Goal: Check status: Check status

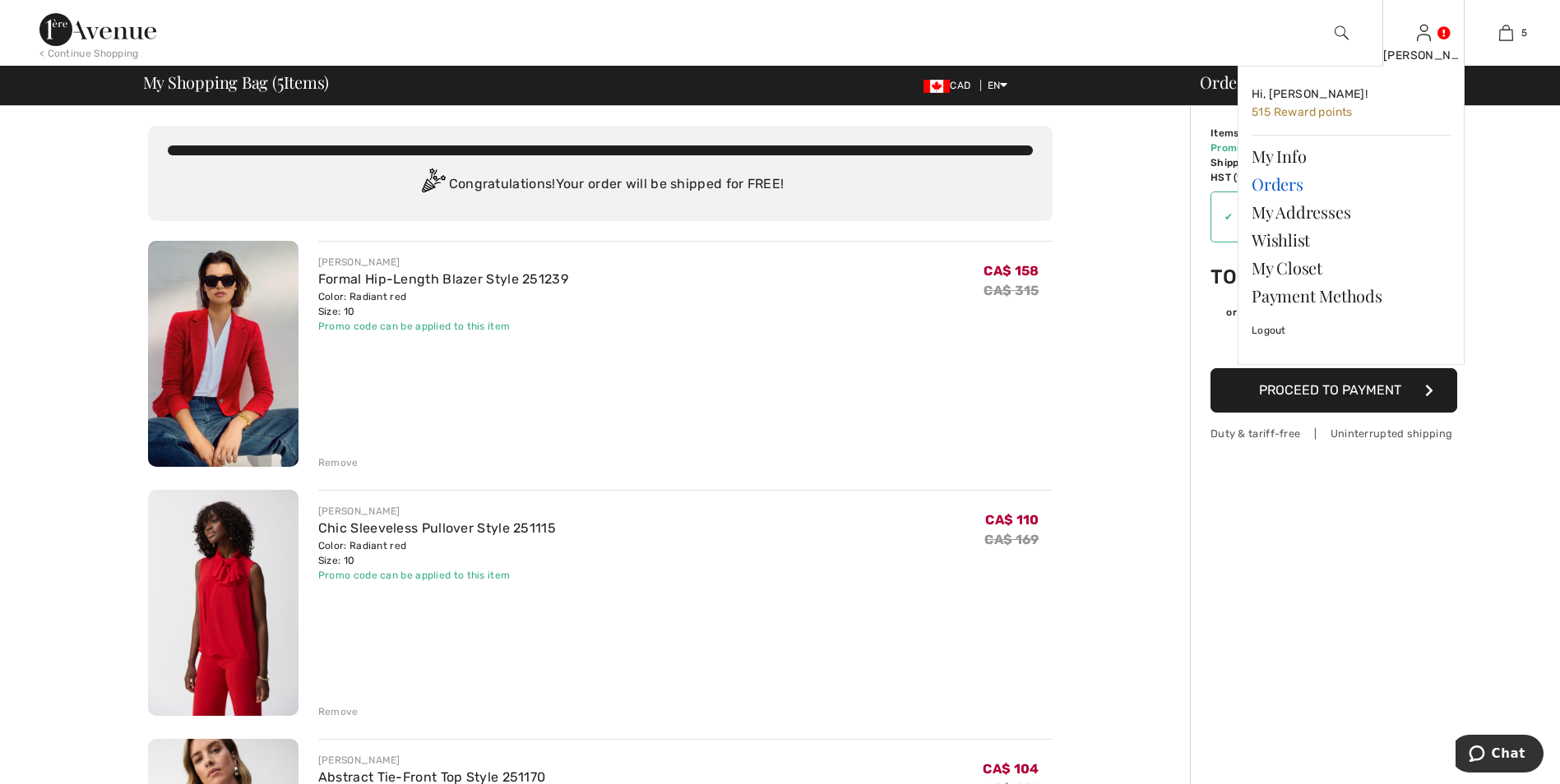
click at [1291, 188] on link "Orders" at bounding box center [1351, 184] width 199 height 28
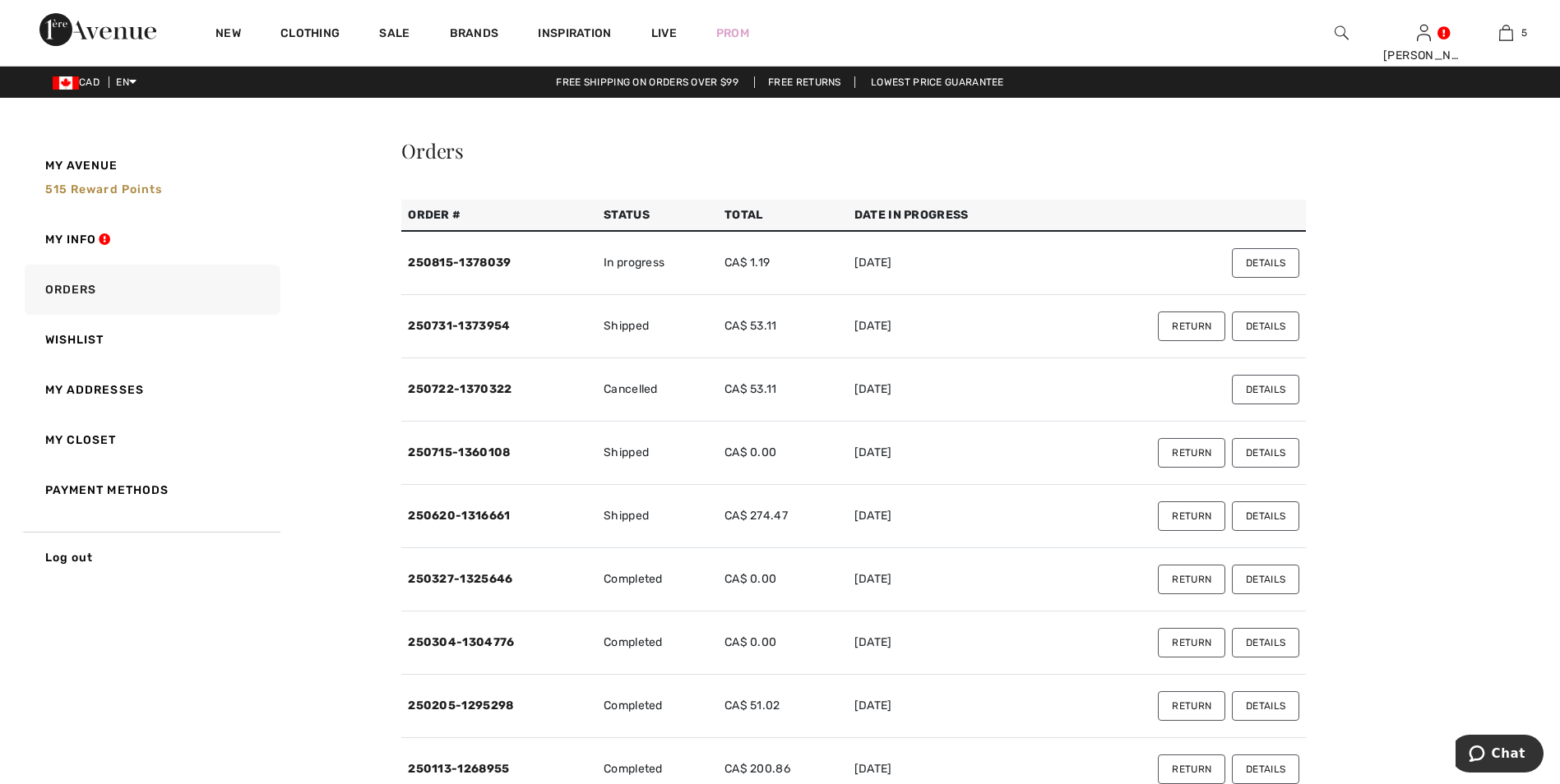
click at [1270, 264] on button "Details" at bounding box center [1266, 262] width 67 height 29
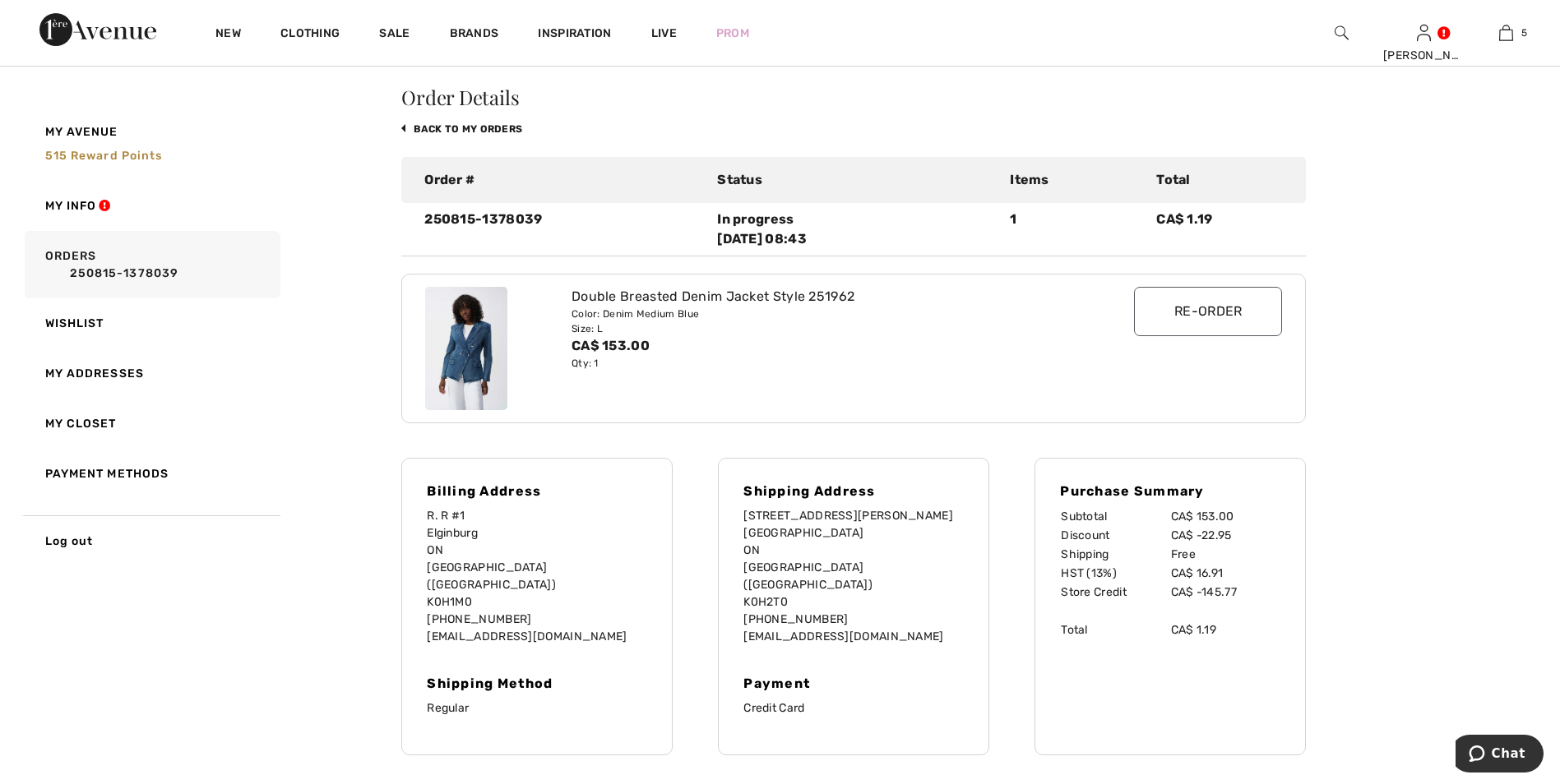
scroll to position [83, 0]
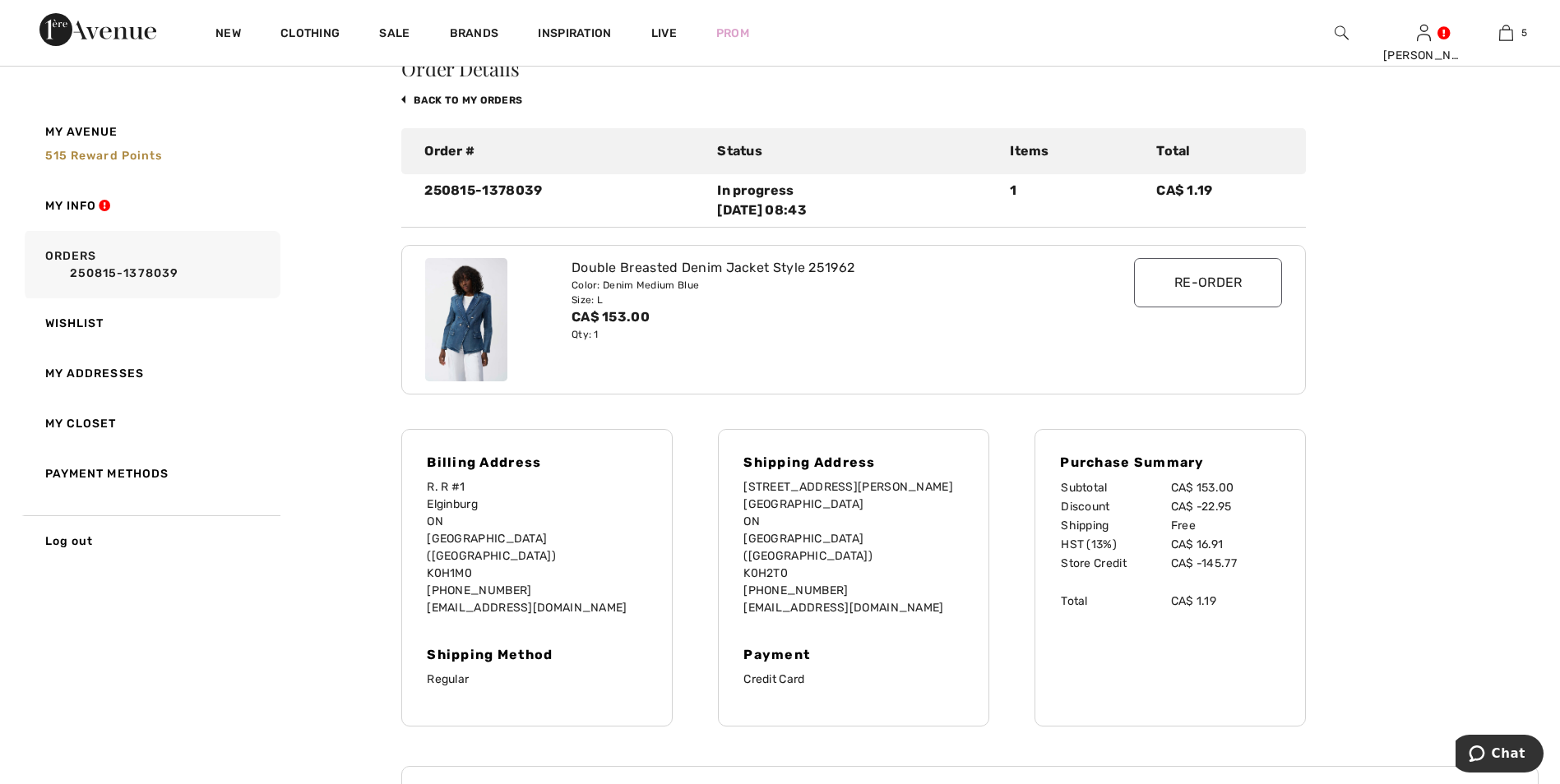
click at [782, 217] on div "In progress 2025-08-15 08:43" at bounding box center [853, 201] width 273 height 40
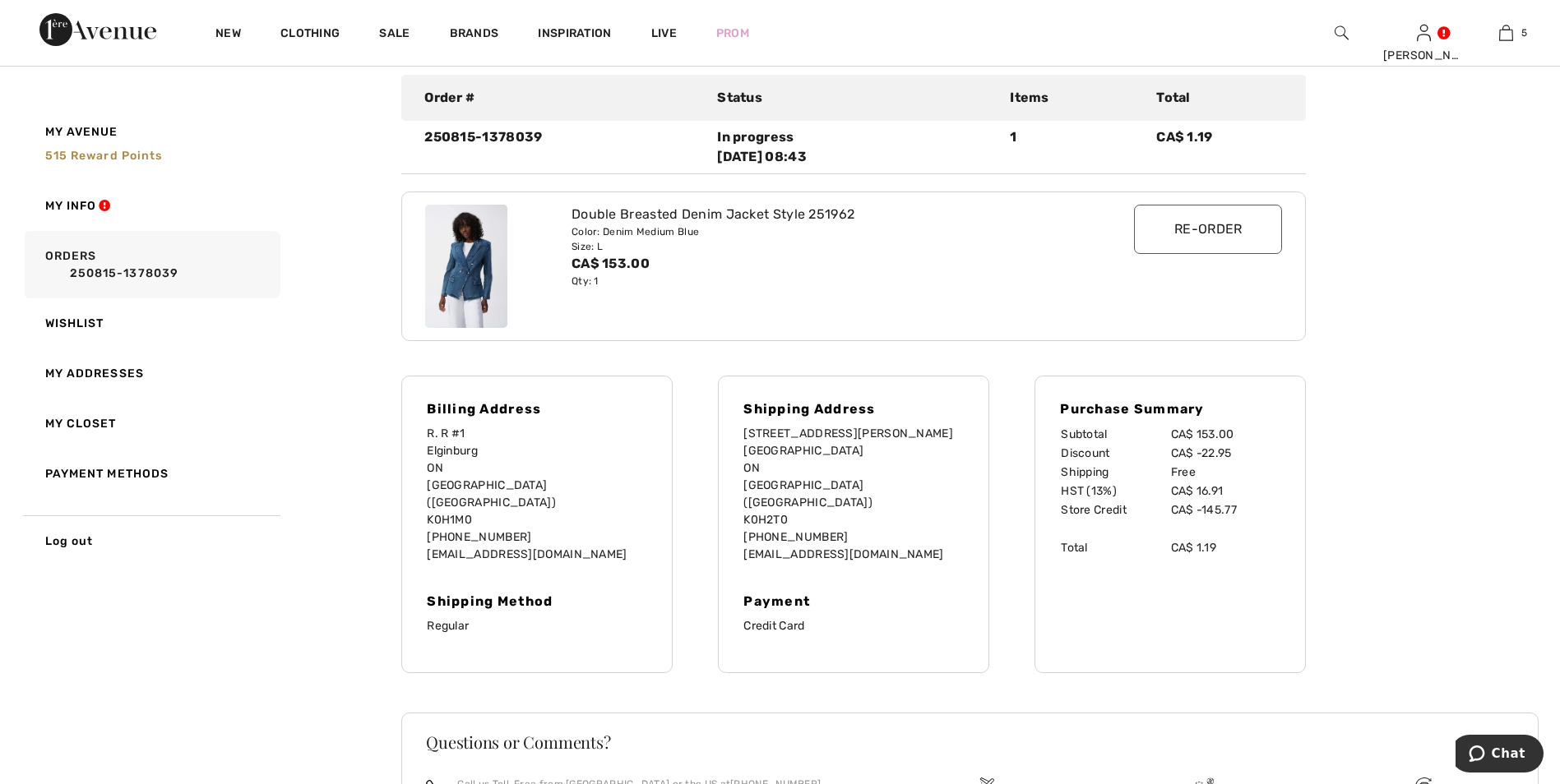
scroll to position [164, 0]
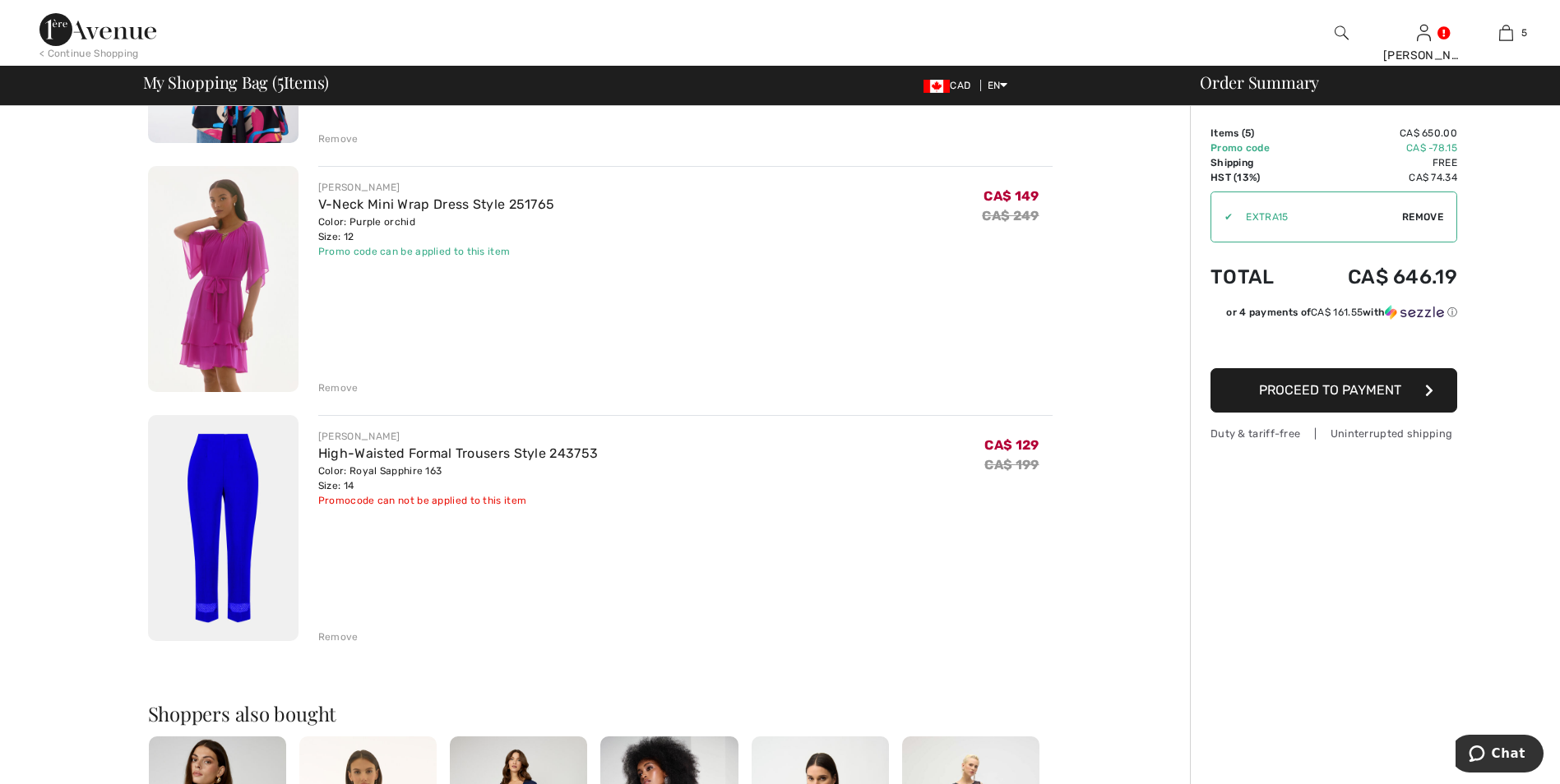
scroll to position [904, 0]
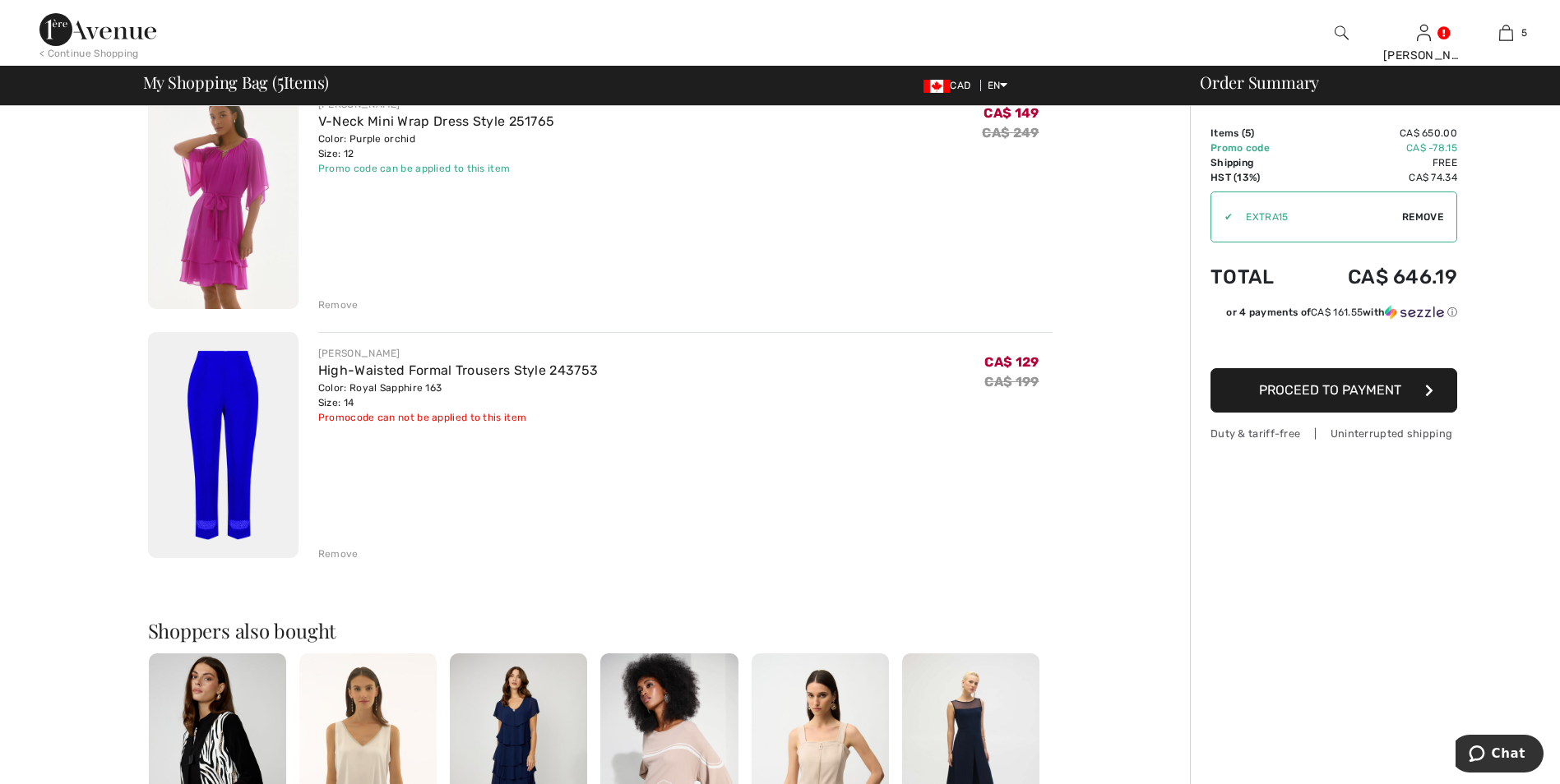
click at [238, 443] on img at bounding box center [223, 445] width 151 height 226
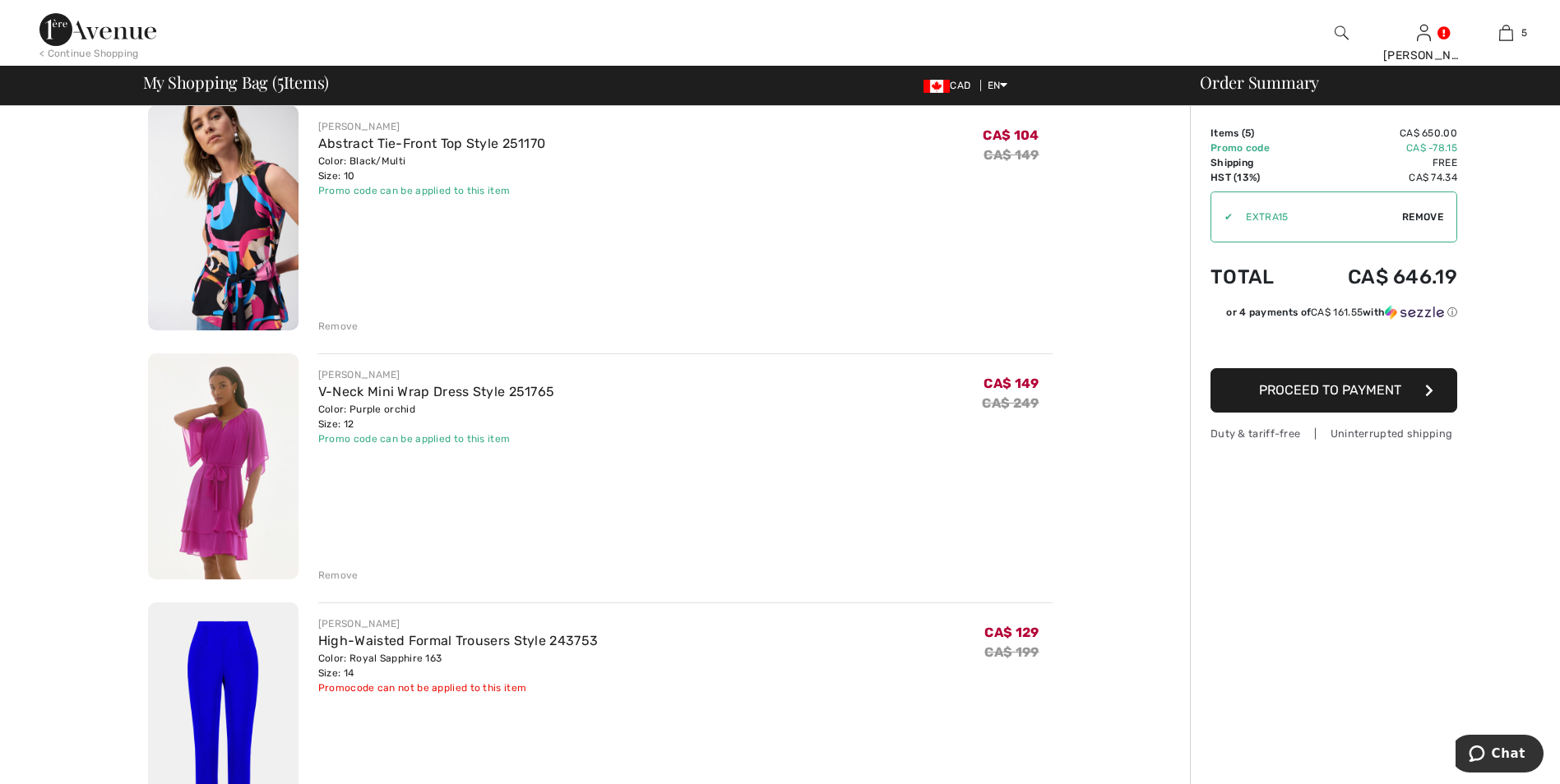
scroll to position [576, 0]
